Goal: Information Seeking & Learning: Learn about a topic

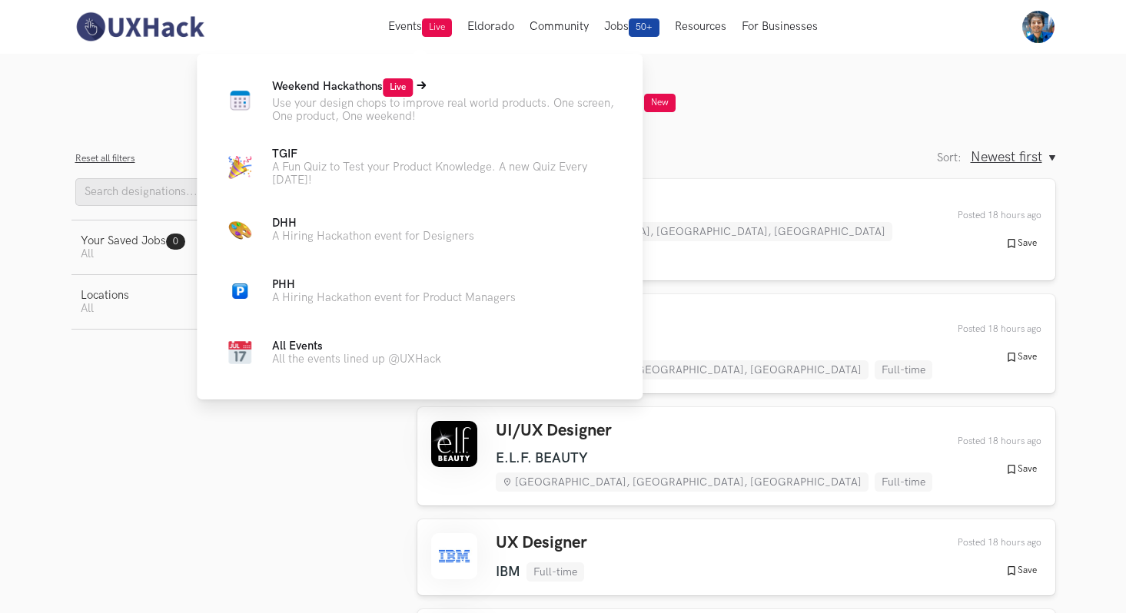
click at [352, 105] on p "Use your design chops to improve real world products. One screen, One product, …" at bounding box center [445, 110] width 346 height 26
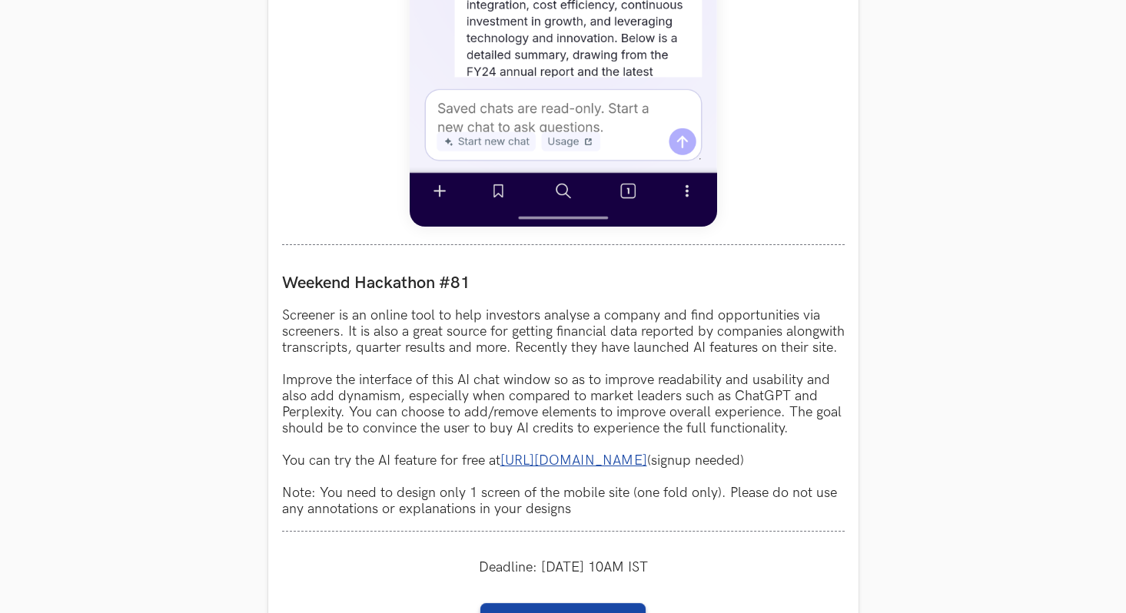
scroll to position [1160, 0]
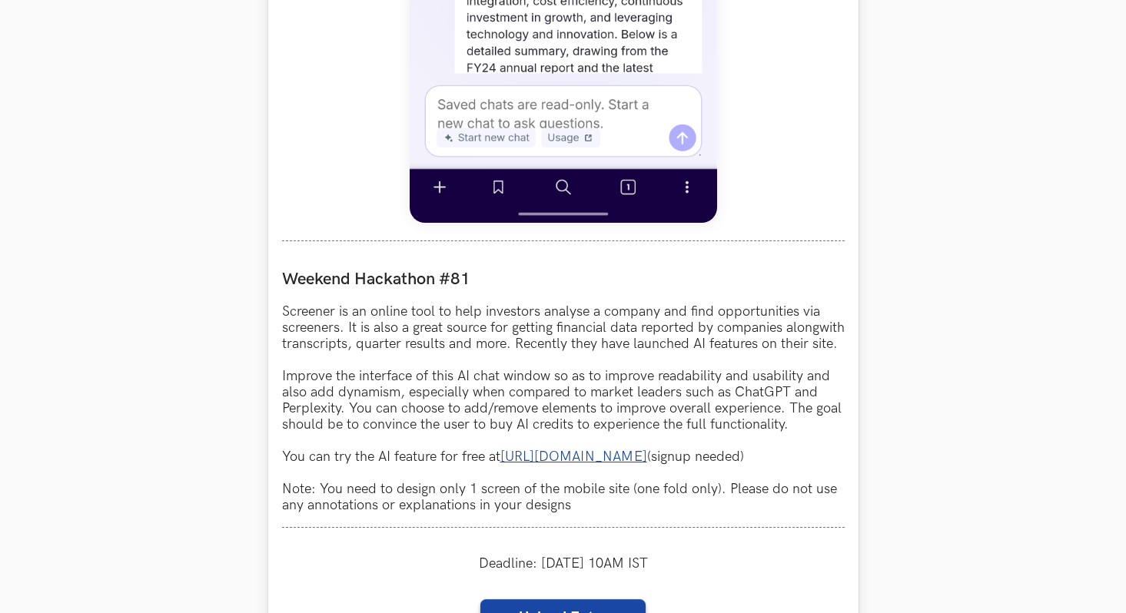
click at [621, 465] on link "[URL][DOMAIN_NAME]" at bounding box center [573, 457] width 147 height 16
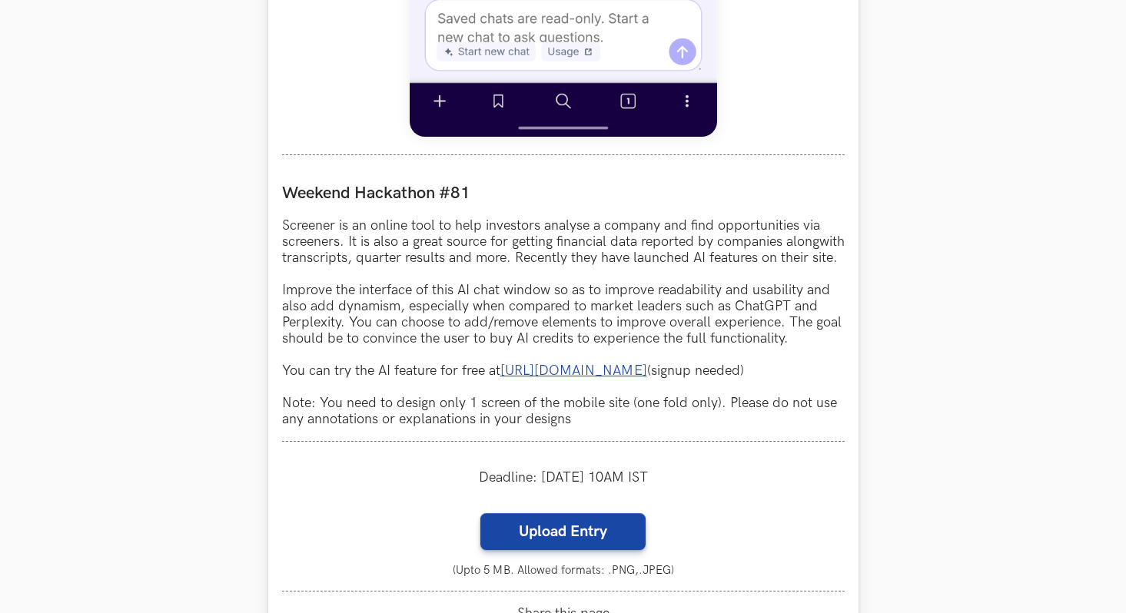
scroll to position [1247, 0]
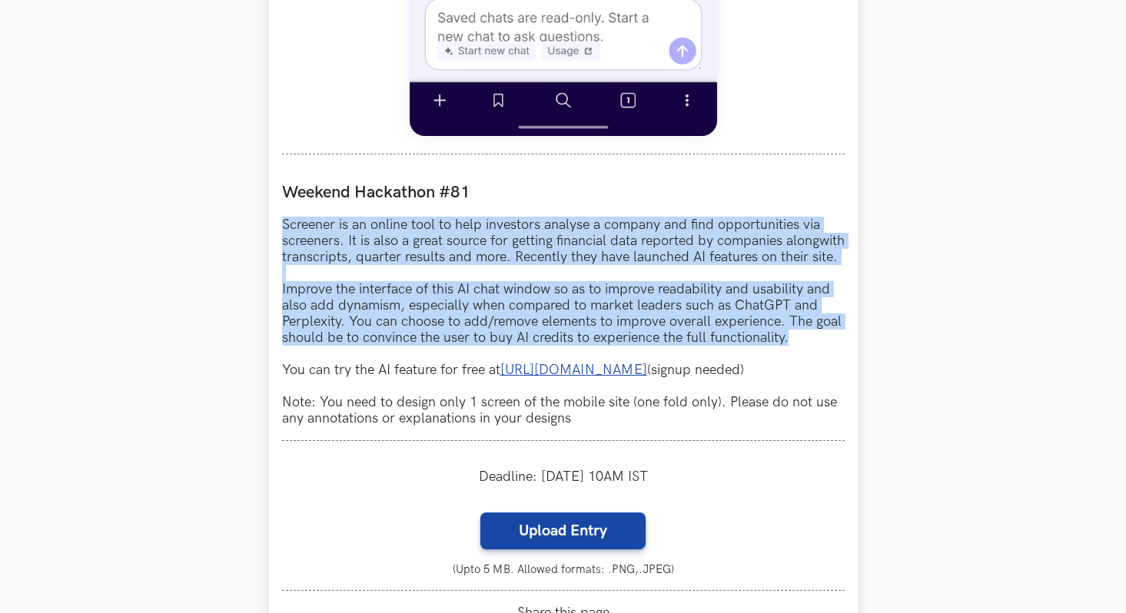
drag, startPoint x: 284, startPoint y: 229, endPoint x: 798, endPoint y: 364, distance: 530.8
click at [798, 364] on p "Screener is an online tool to help investors analyse a company and find opportu…" at bounding box center [563, 322] width 563 height 210
copy p "Screener is an online tool to help investors analyse a company and find opportu…"
